Goal: Task Accomplishment & Management: Manage account settings

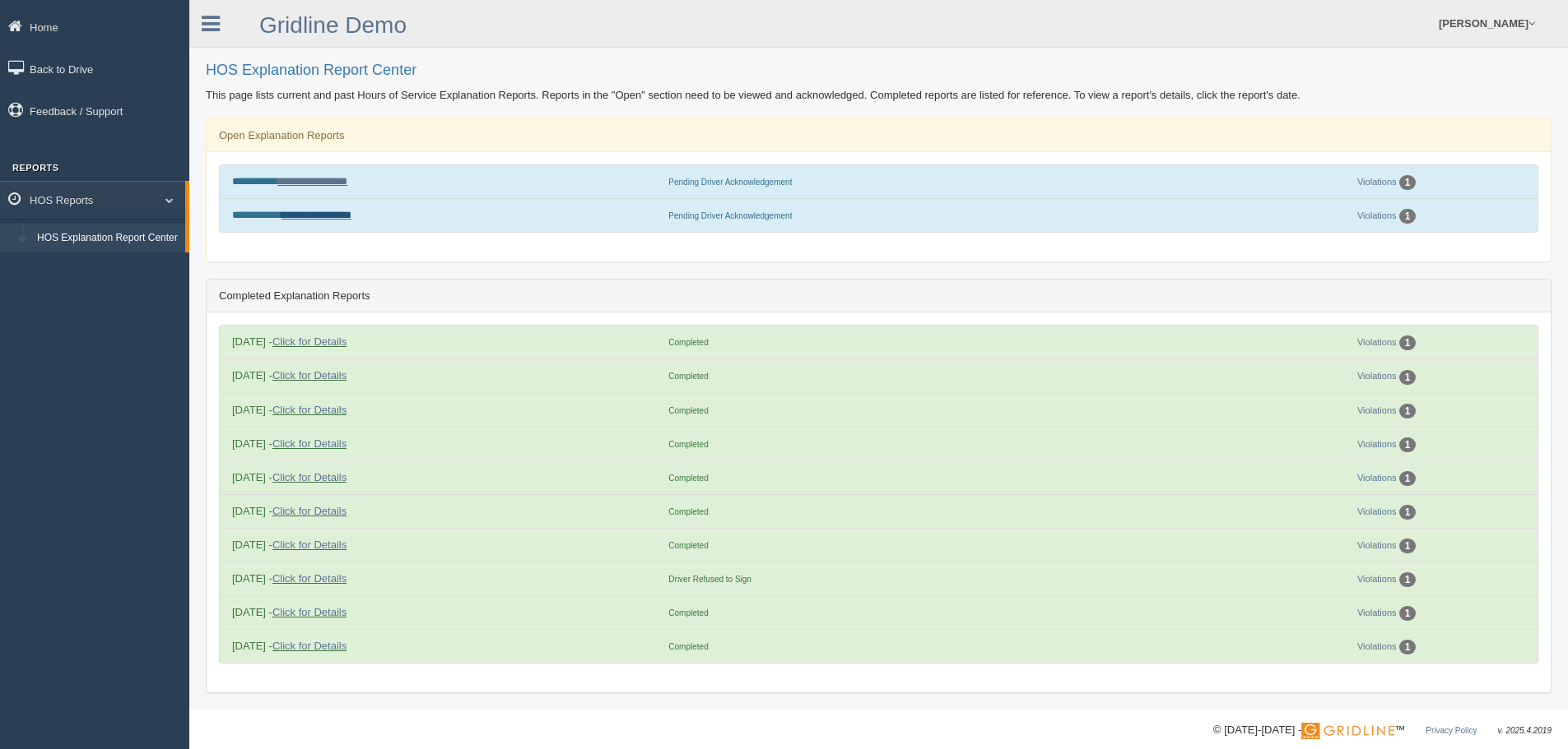
click at [331, 216] on link "**********" at bounding box center [316, 215] width 70 height 11
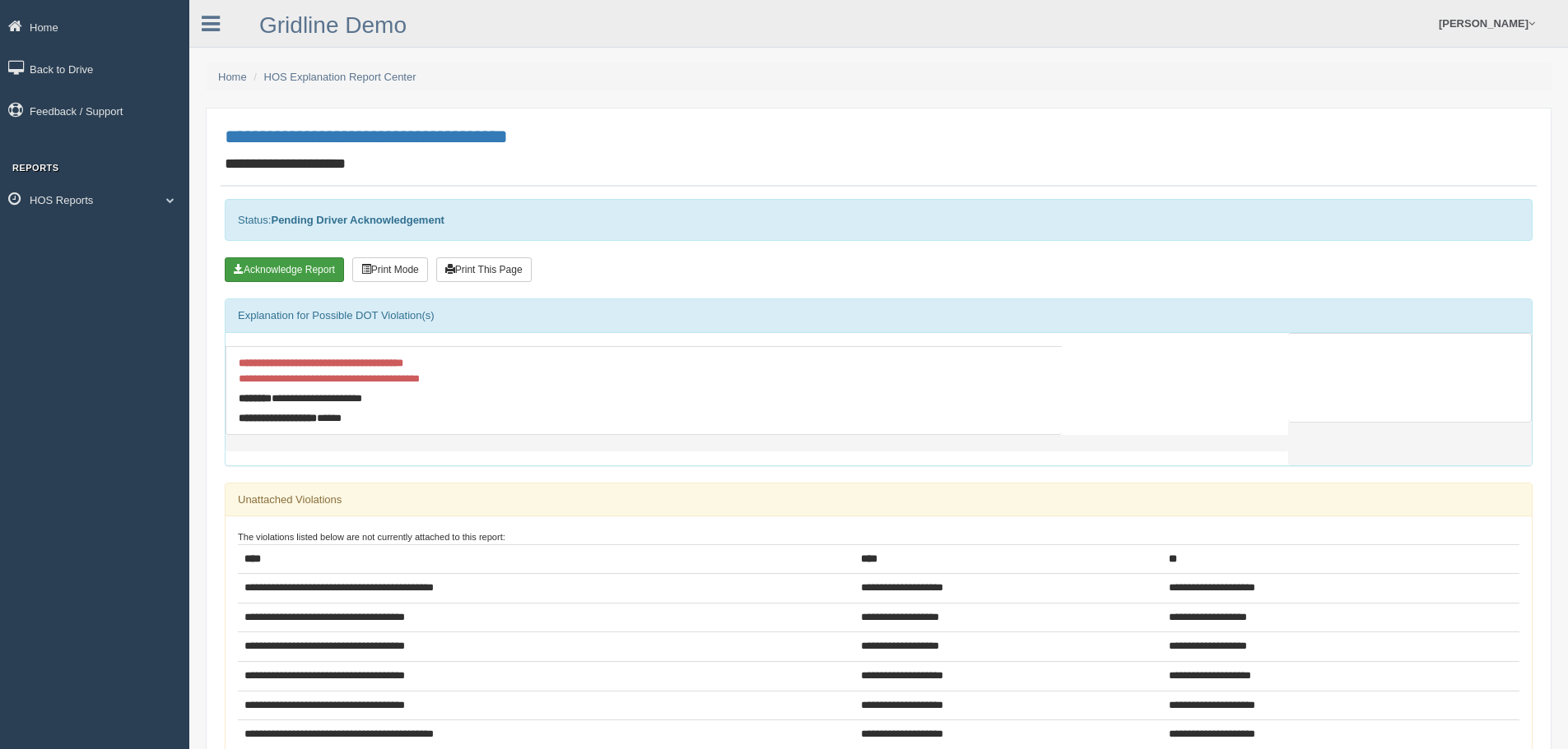
click at [311, 271] on button "Acknowledge Report" at bounding box center [284, 269] width 119 height 25
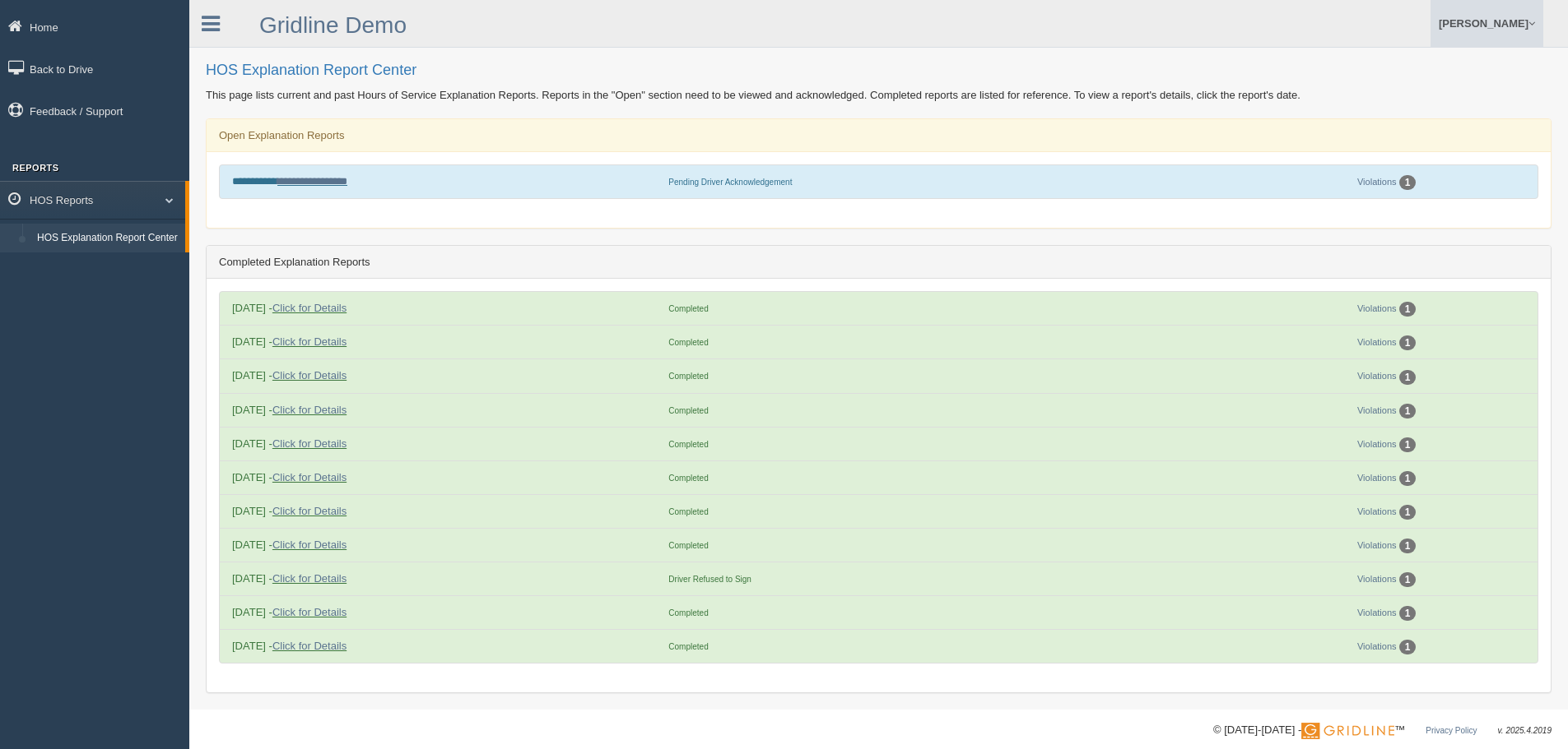
click at [1499, 28] on link "[PERSON_NAME]" at bounding box center [1487, 24] width 113 height 47
click at [1443, 92] on link "Log Off" at bounding box center [1452, 97] width 179 height 34
